Goal: Find specific page/section

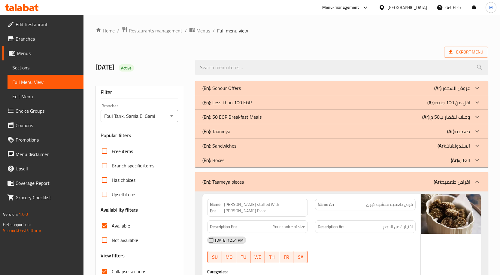
click at [156, 28] on span "Restaurants management" at bounding box center [155, 30] width 53 height 7
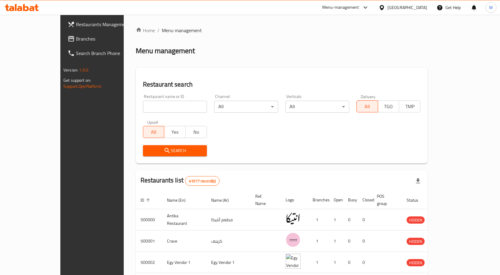
click at [153, 106] on input "search" at bounding box center [175, 107] width 64 height 12
paste input "665244"
type input "665244"
click button "Search" at bounding box center [175, 150] width 64 height 11
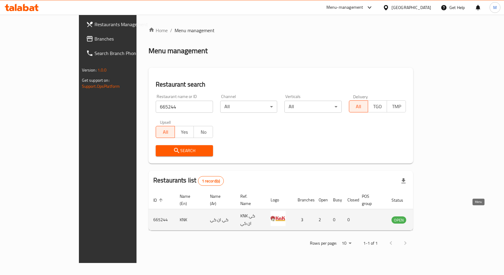
click at [430, 217] on icon "enhanced table" at bounding box center [426, 219] width 7 height 5
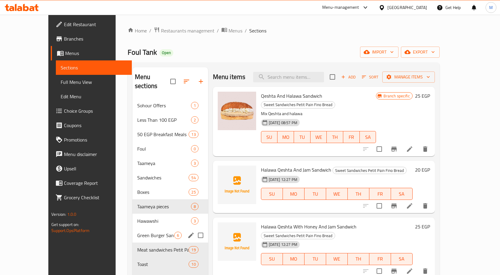
scroll to position [54, 0]
